Goal: Task Accomplishment & Management: Use online tool/utility

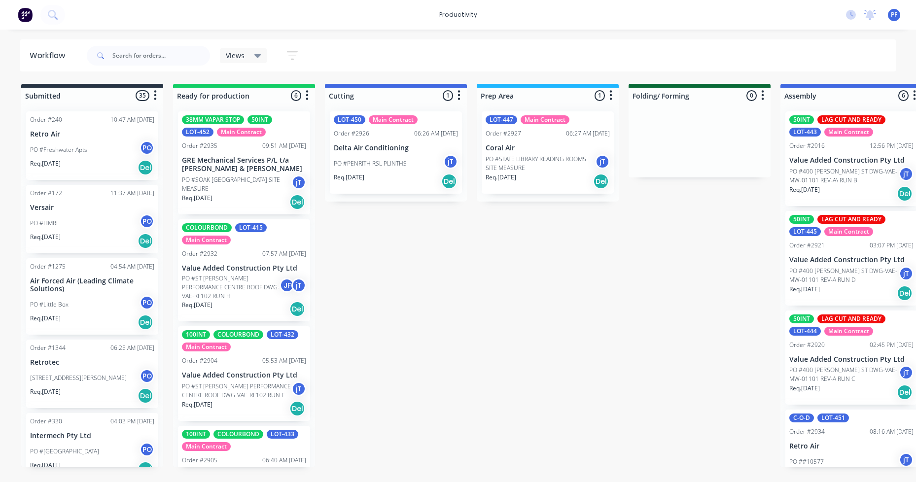
scroll to position [49, 0]
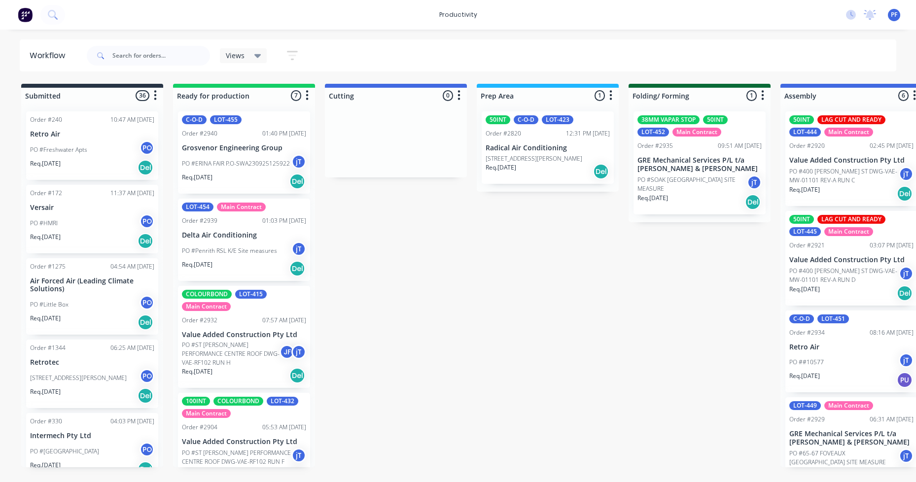
click at [716, 170] on p "GRE Mechanical Services P/L t/a [PERSON_NAME] & [PERSON_NAME]" at bounding box center [700, 164] width 124 height 17
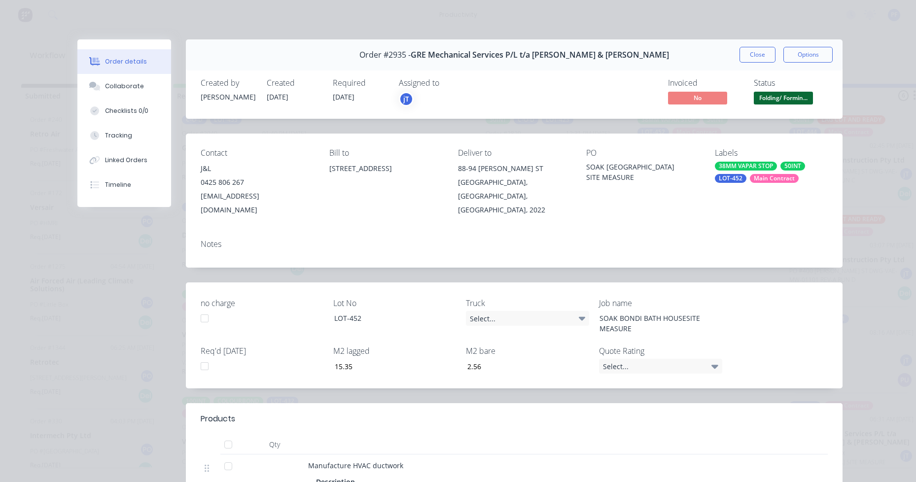
click at [771, 172] on div "38MM VAPAR STOP 50INT LOT-452 Main Contract" at bounding box center [771, 172] width 113 height 21
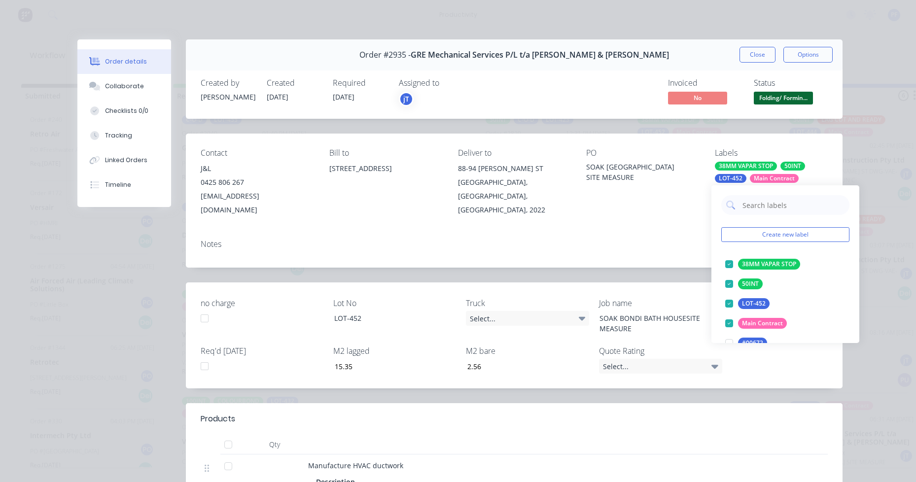
type input "lag cut"
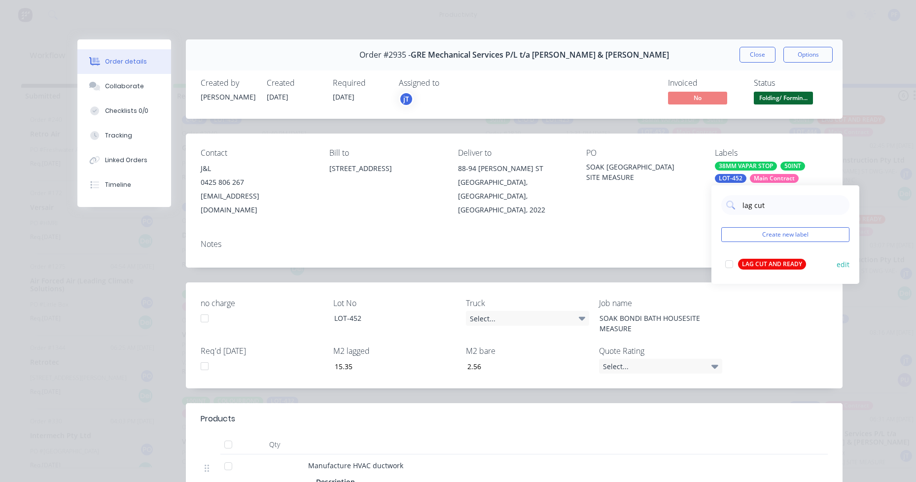
click at [790, 264] on div "LAG CUT AND READY" at bounding box center [772, 264] width 68 height 11
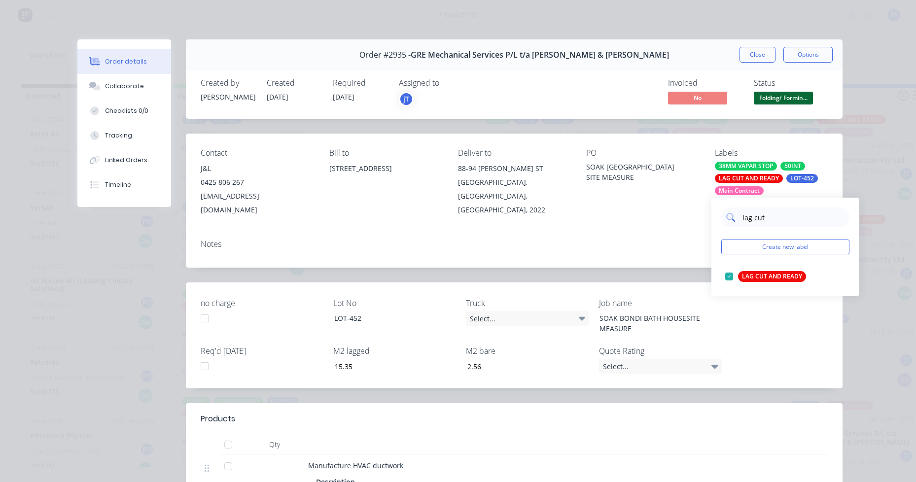
click at [789, 214] on input "lag cut" at bounding box center [793, 218] width 103 height 20
click at [599, 198] on div "PO SOAK BONDI BATH HOUSE SITE MEASURE" at bounding box center [642, 182] width 113 height 69
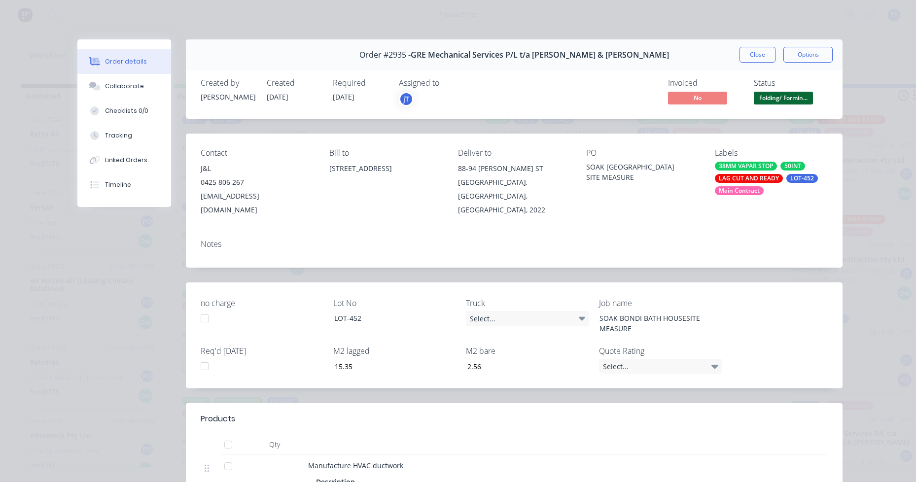
click at [745, 180] on div "LAG CUT AND READY" at bounding box center [749, 178] width 68 height 9
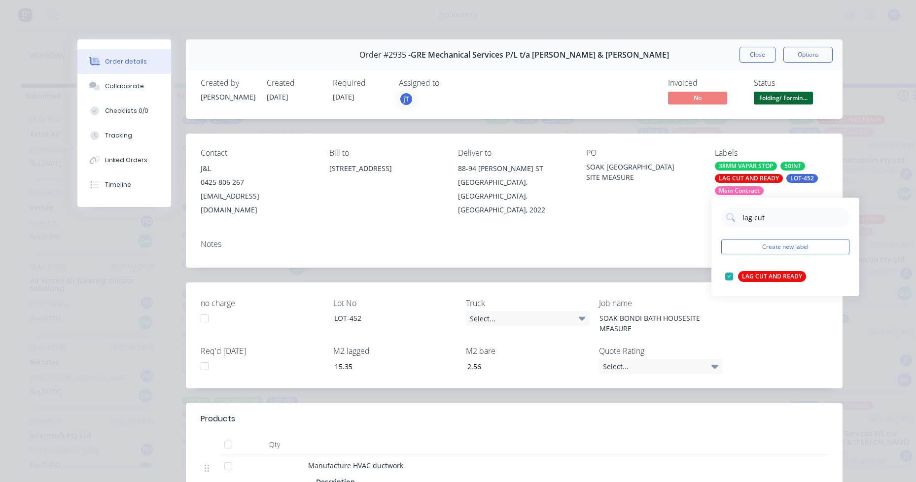
drag, startPoint x: 791, startPoint y: 221, endPoint x: 588, endPoint y: 201, distance: 203.7
click at [588, 202] on body "productivity productivity Workflow Planner Delivery Scheduling Timesheets No ne…" at bounding box center [458, 211] width 916 height 423
drag, startPoint x: 788, startPoint y: 218, endPoint x: 751, endPoint y: 222, distance: 36.8
click at [752, 222] on input "lag cut" at bounding box center [793, 218] width 103 height 20
click at [751, 222] on input "lag cut" at bounding box center [793, 218] width 103 height 20
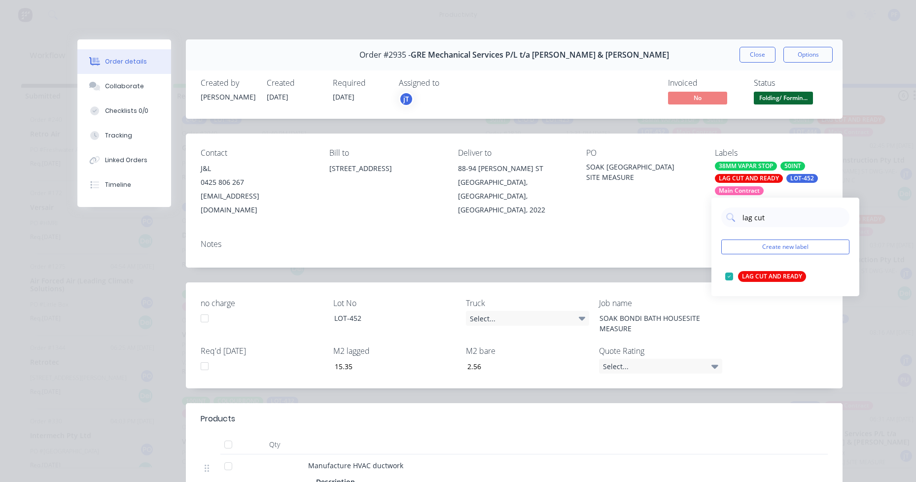
drag, startPoint x: 775, startPoint y: 221, endPoint x: 716, endPoint y: 221, distance: 59.2
click at [716, 221] on div "lag cut Create new label LAG CUT AND READY edit" at bounding box center [786, 247] width 148 height 99
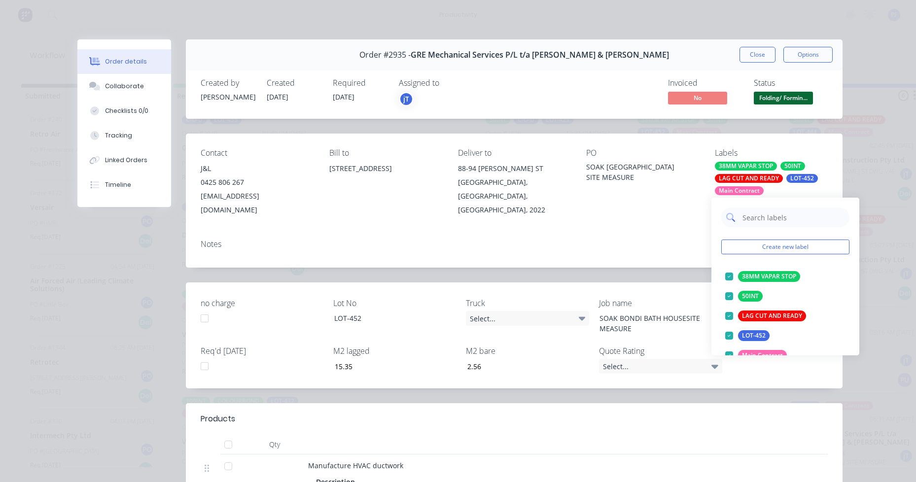
click at [772, 211] on input "text" at bounding box center [793, 218] width 103 height 20
click at [533, 237] on div "Notes" at bounding box center [514, 250] width 657 height 36
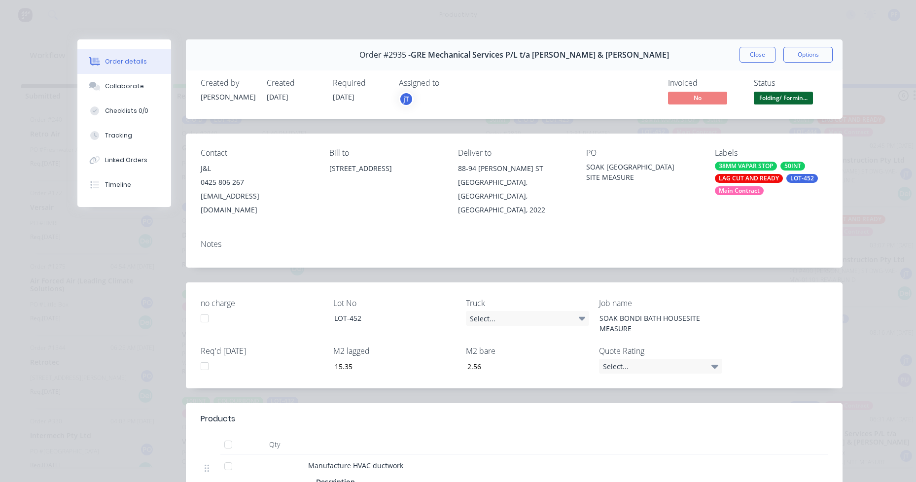
click at [752, 63] on div "Order #2935 - GRE Mechanical Services P/L t/a Whiffen & Andrews Close Options" at bounding box center [514, 54] width 657 height 31
click at [753, 58] on button "Close" at bounding box center [758, 55] width 36 height 16
